Goal: Obtain resource: Download file/media

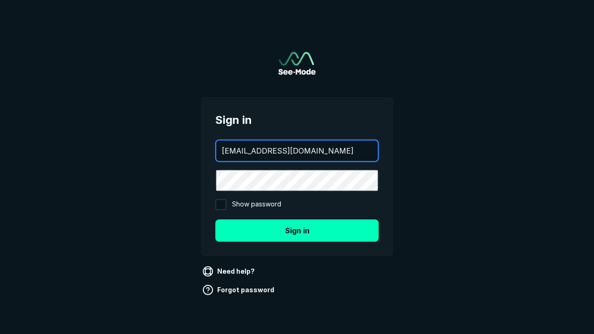
type input "[EMAIL_ADDRESS][DOMAIN_NAME]"
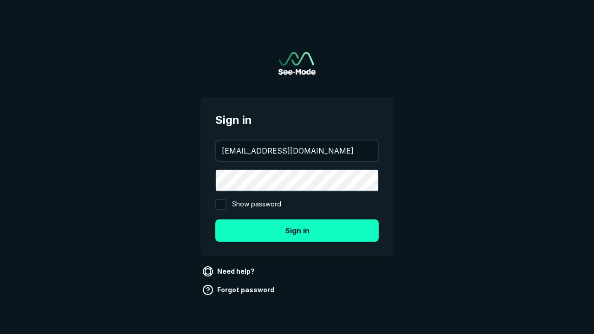
click at [297, 230] on button "Sign in" at bounding box center [296, 230] width 163 height 22
